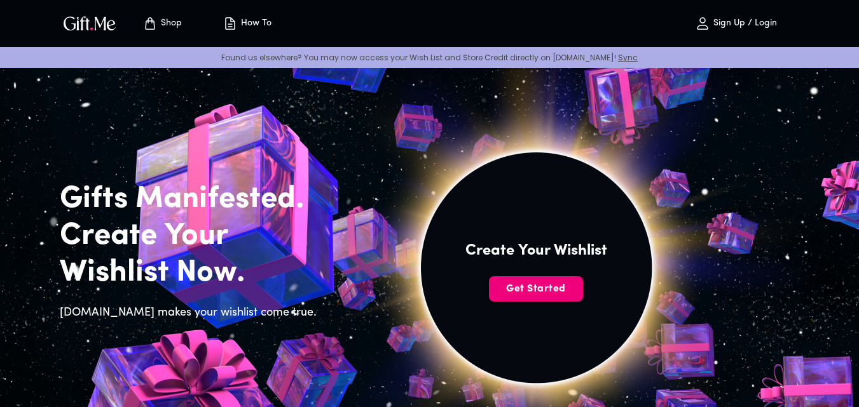
click at [540, 289] on span "Get Started" at bounding box center [536, 289] width 94 height 14
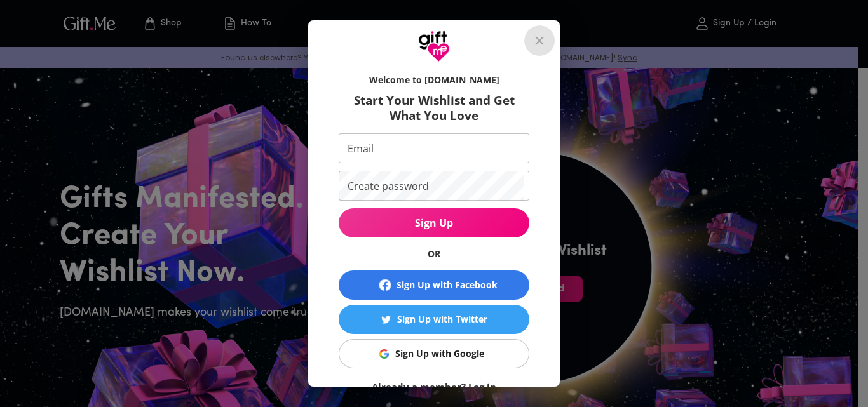
click at [546, 36] on icon "close" at bounding box center [539, 40] width 15 height 15
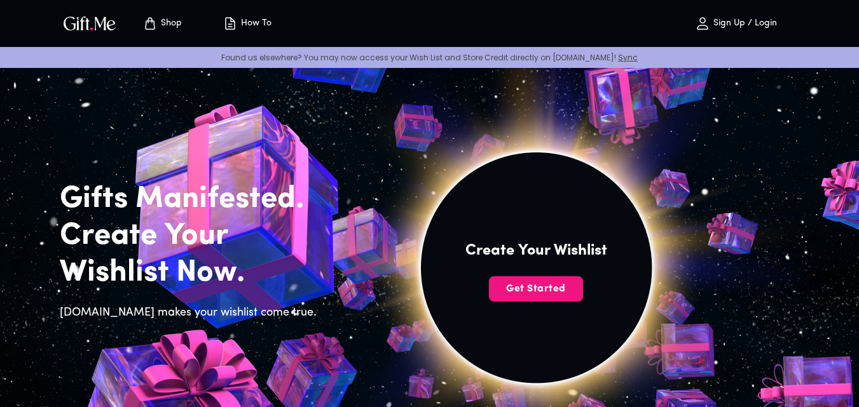
click at [746, 28] on p "Sign Up / Login" at bounding box center [743, 23] width 67 height 11
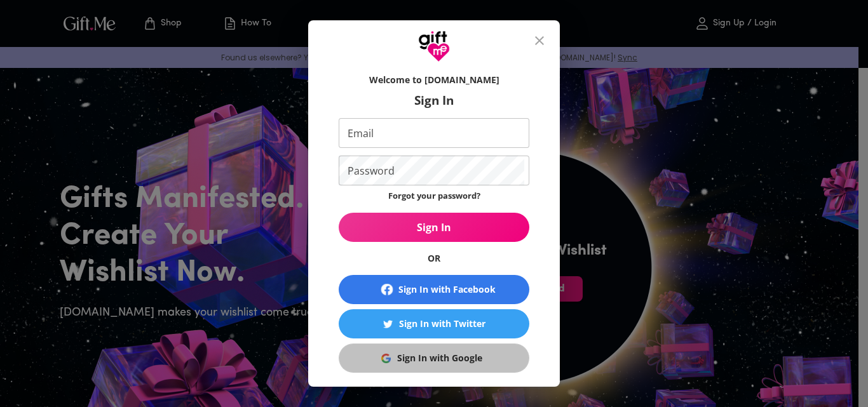
click at [358, 367] on button "Sign In with Google" at bounding box center [434, 358] width 191 height 29
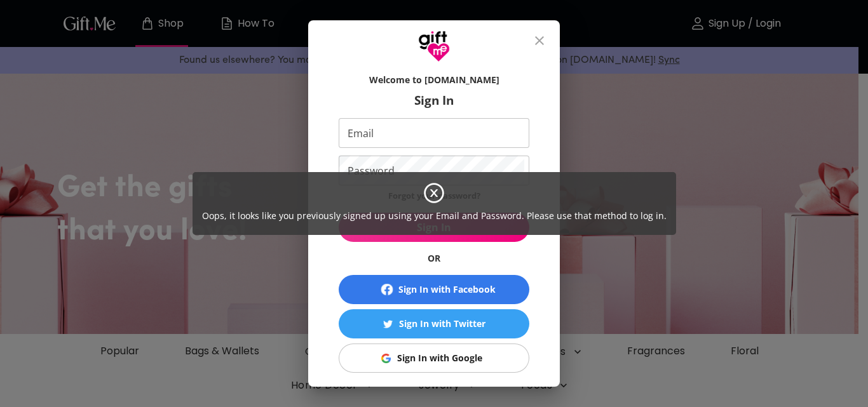
click at [547, 39] on div "Oops, it looks like you previously signed up using your Email and Password. Ple…" at bounding box center [434, 203] width 868 height 407
click at [547, 40] on div "Oops, it looks like you previously signed up using your Email and Password. Ple…" at bounding box center [434, 203] width 868 height 407
click at [547, 41] on div "Oops, it looks like you previously signed up using your Email and Password. Ple…" at bounding box center [434, 203] width 868 height 407
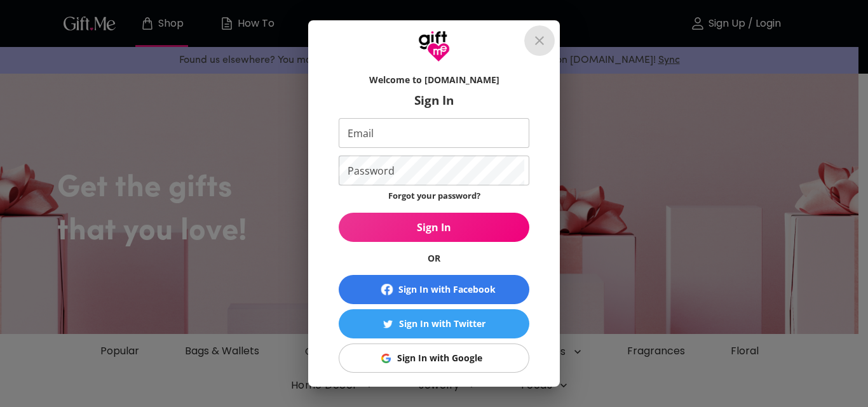
click at [547, 41] on icon "close" at bounding box center [539, 40] width 15 height 15
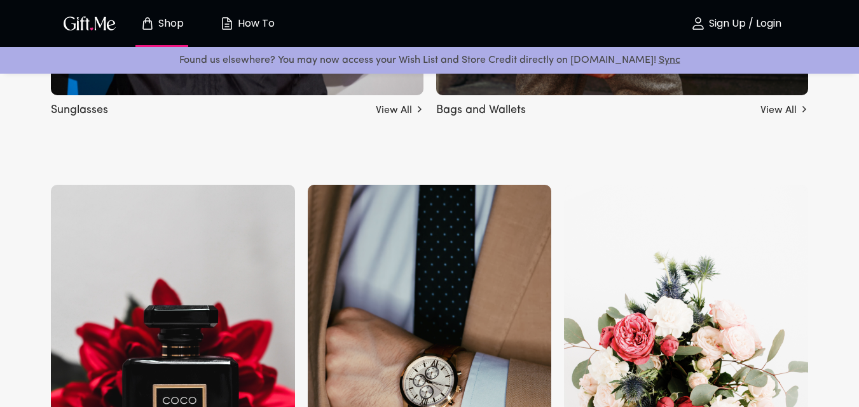
scroll to position [1398, 0]
